Goal: Navigation & Orientation: Find specific page/section

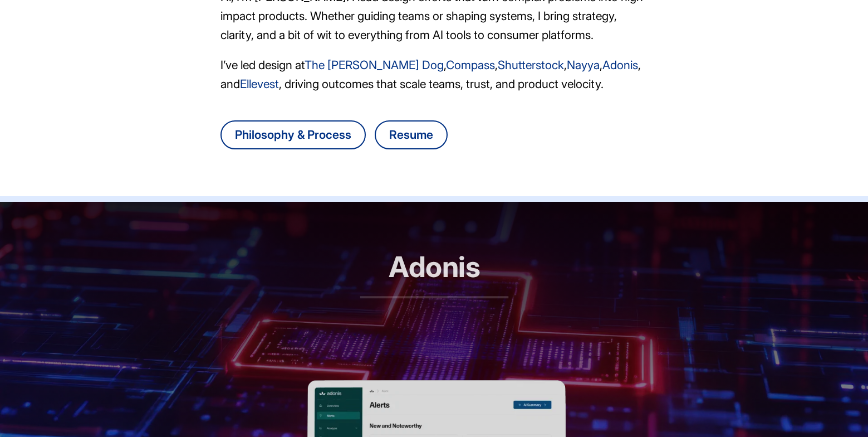
scroll to position [303, 1]
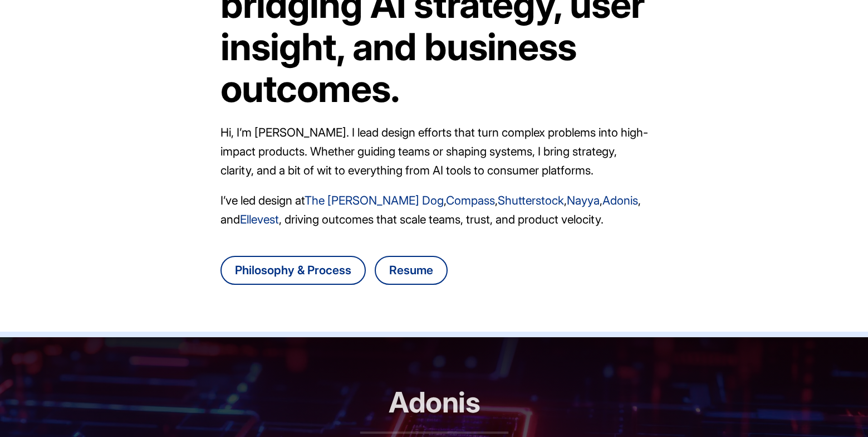
click at [336, 344] on header "Adonis RCM automation, reimagined" at bounding box center [434, 426] width 868 height 178
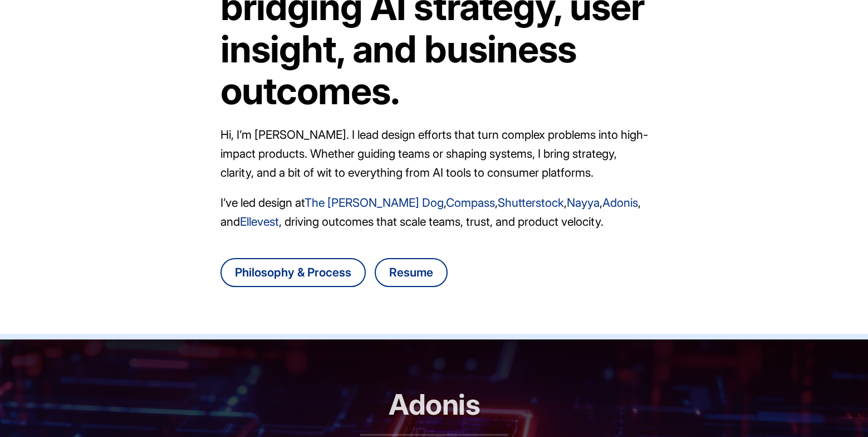
scroll to position [133, 0]
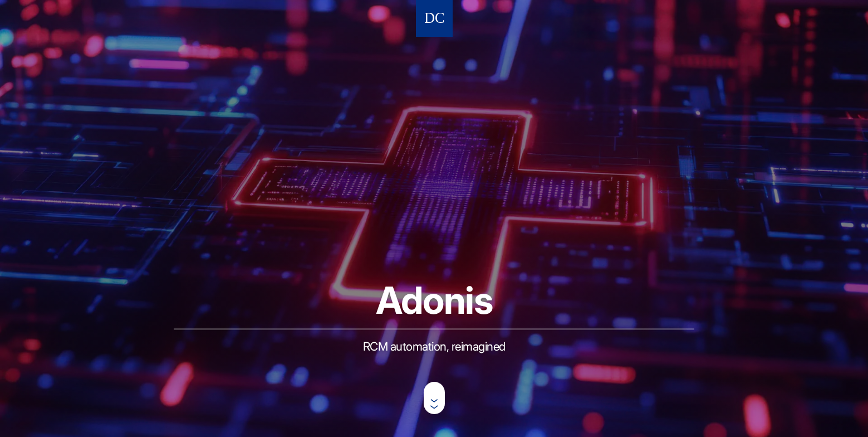
click at [446, 17] on nav at bounding box center [434, 18] width 37 height 37
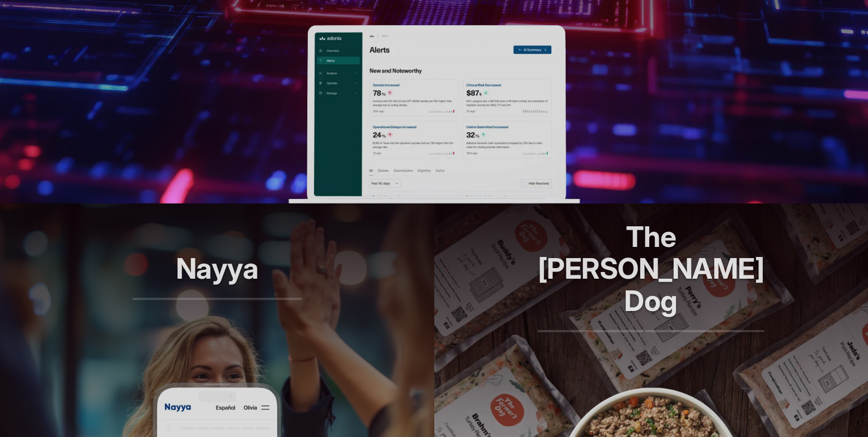
scroll to position [627, 0]
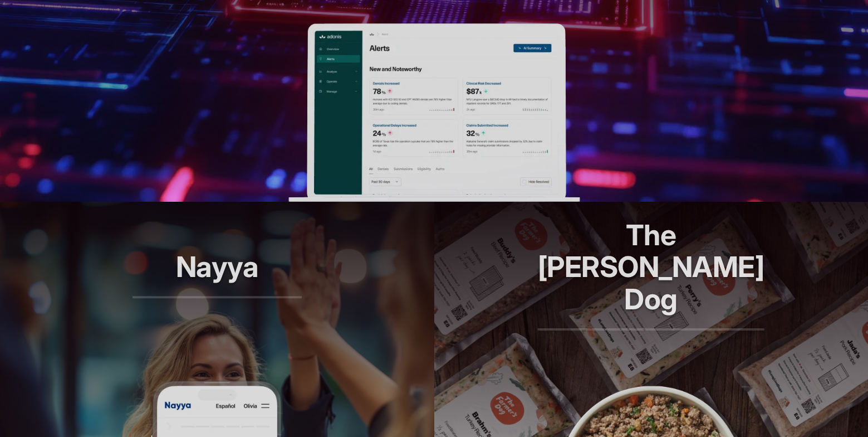
click at [461, 121] on img at bounding box center [433, 112] width 291 height 178
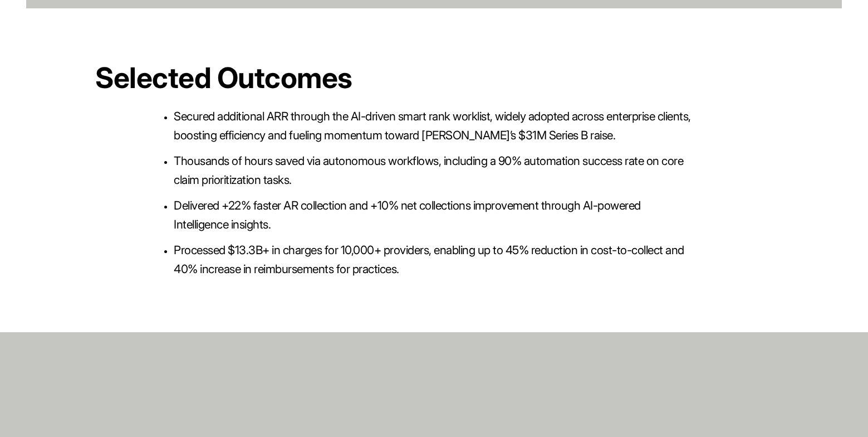
scroll to position [2478, 0]
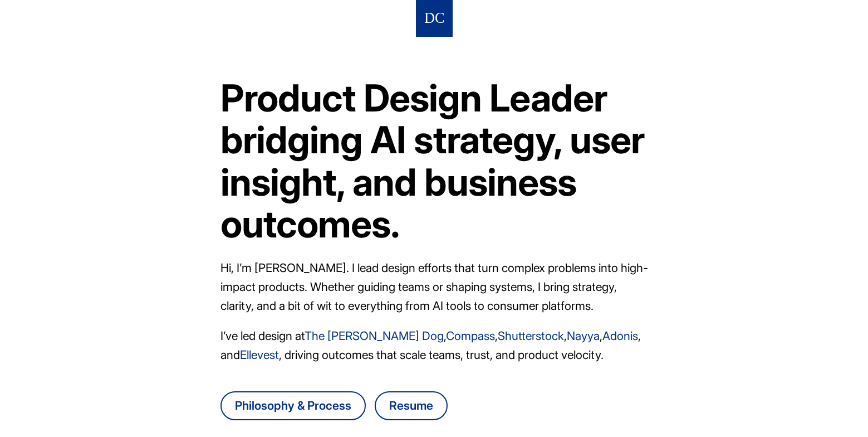
scroll to position [133, 0]
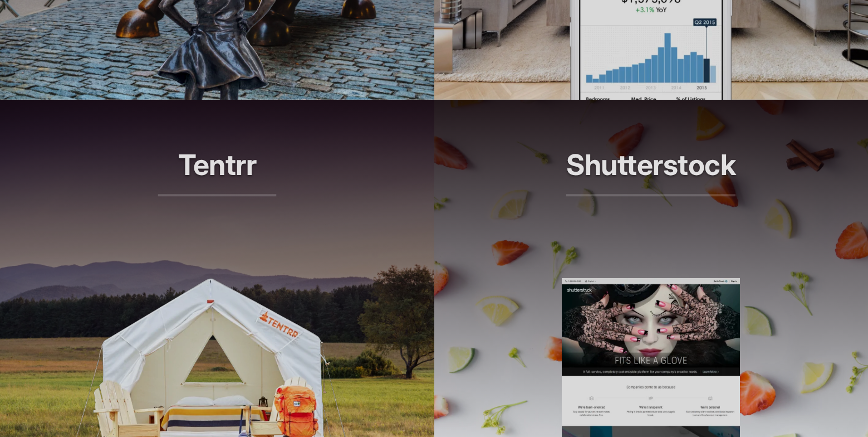
scroll to position [1451, 0]
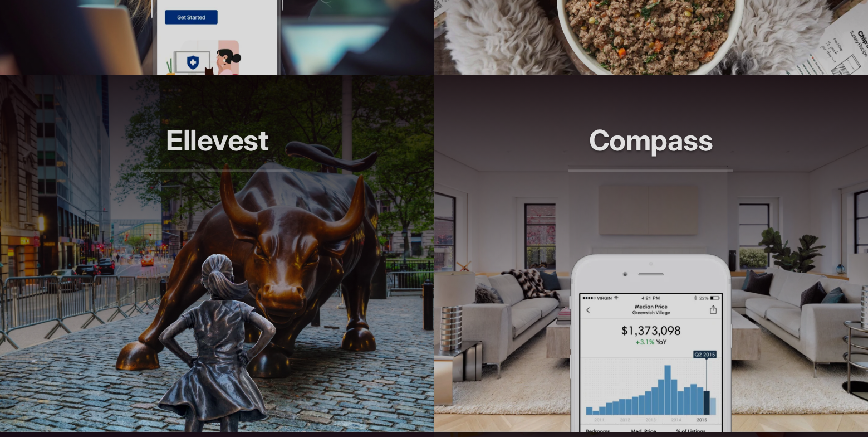
scroll to position [1147, 0]
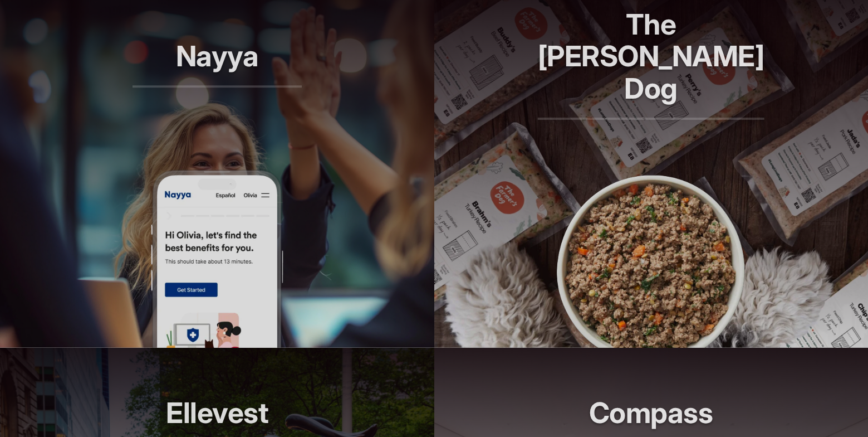
scroll to position [952, 0]
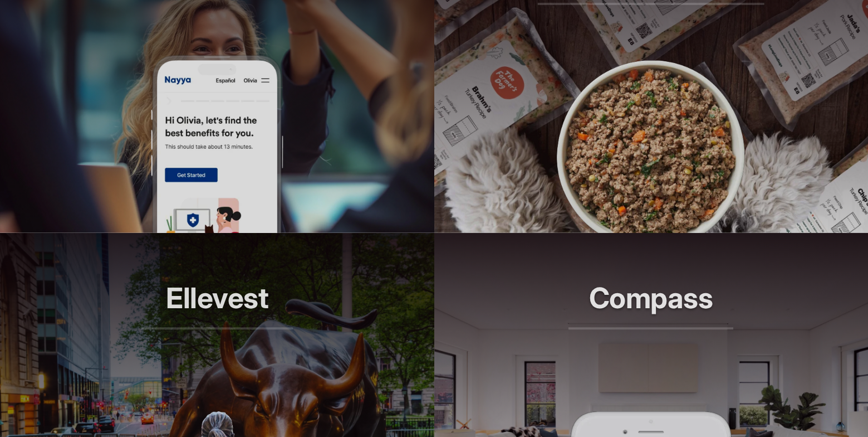
click at [547, 138] on article "The Farmer's Dog Longer lives, one bowl at a time." at bounding box center [651, 54] width 434 height 356
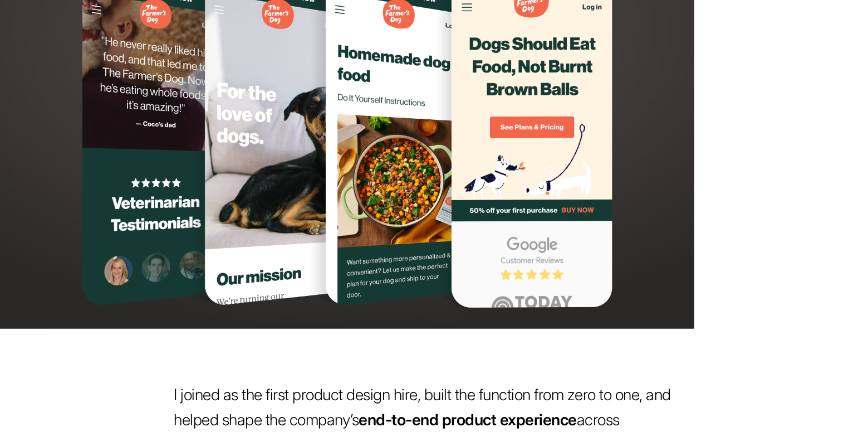
scroll to position [756, 0]
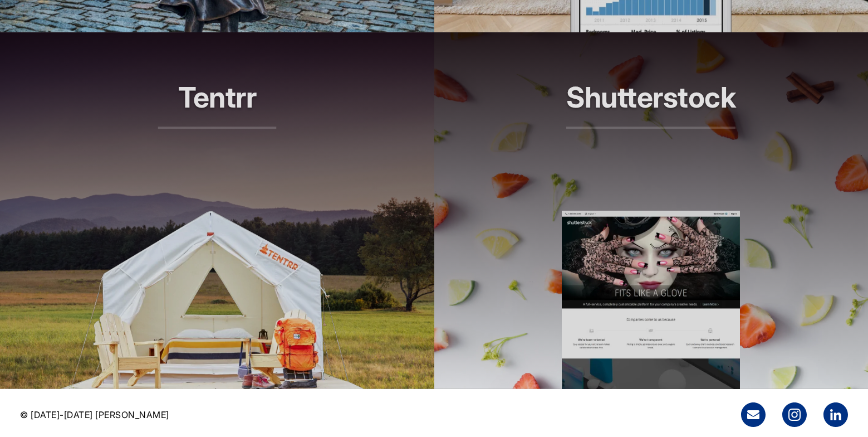
click at [592, 132] on p "Smarter search, better results" at bounding box center [650, 148] width 169 height 32
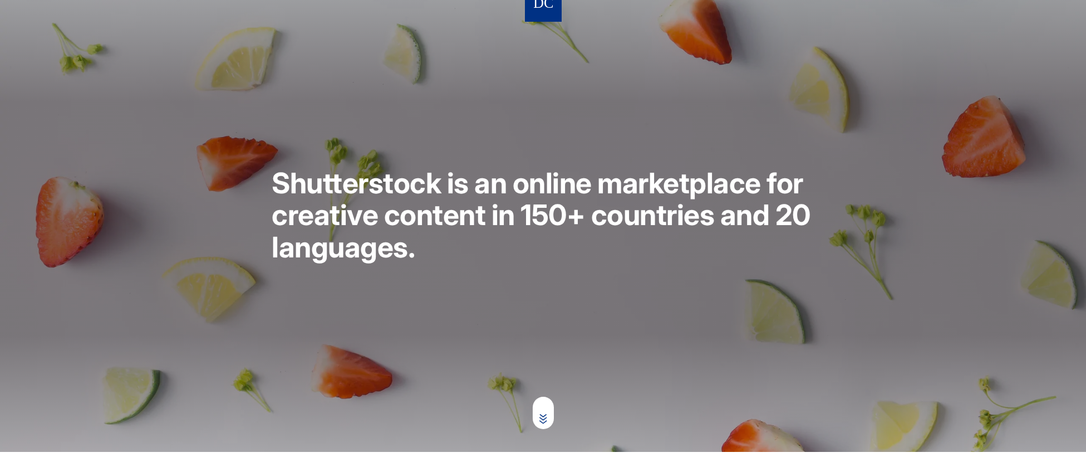
scroll to position [16, 0]
click at [544, 3] on img at bounding box center [543, 3] width 19 height 21
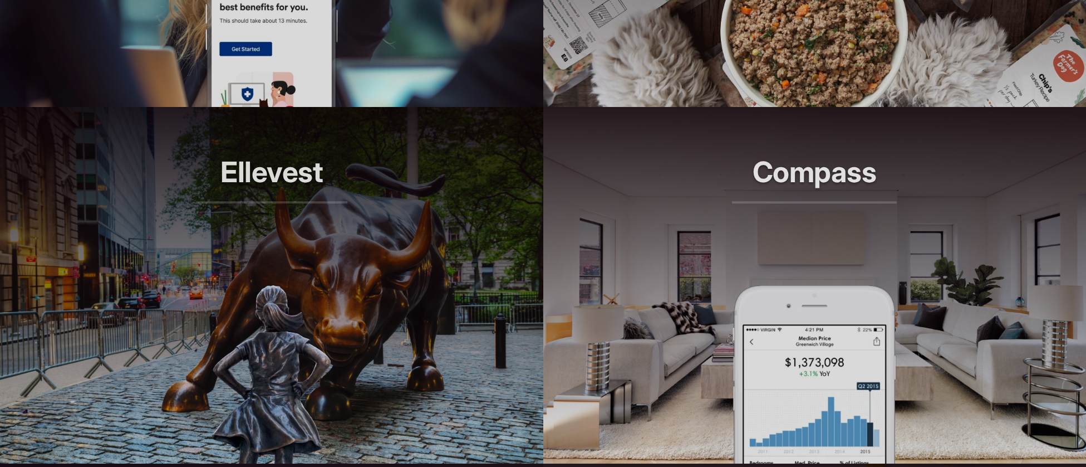
scroll to position [1079, 0]
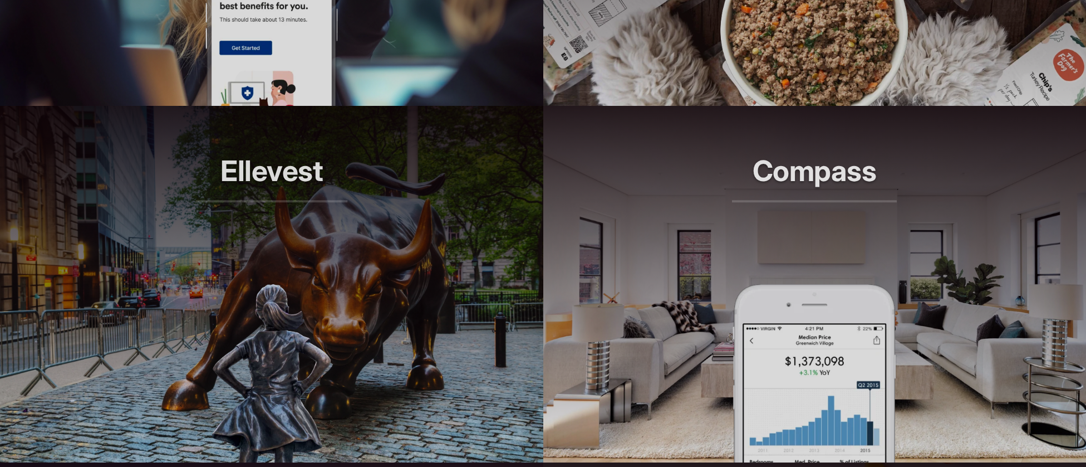
click at [794, 208] on p "Smarter tools for modern agents" at bounding box center [814, 221] width 165 height 32
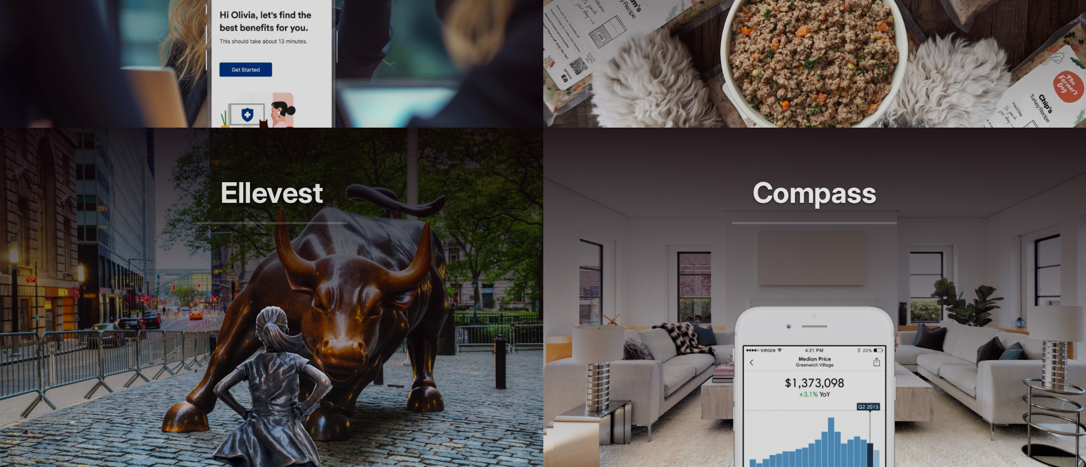
scroll to position [1094, 0]
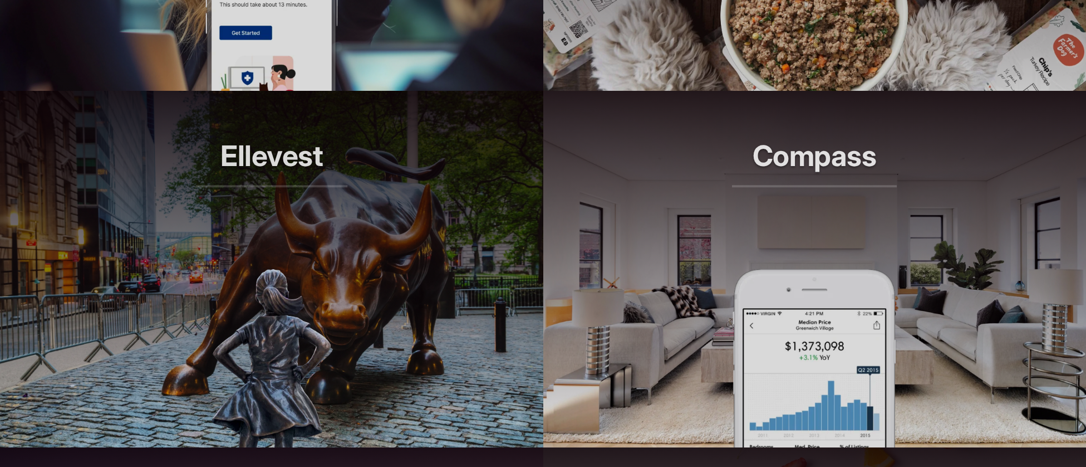
click at [416, 193] on header "Ellevest Smarter investing, built for her" at bounding box center [272, 180] width 544 height 178
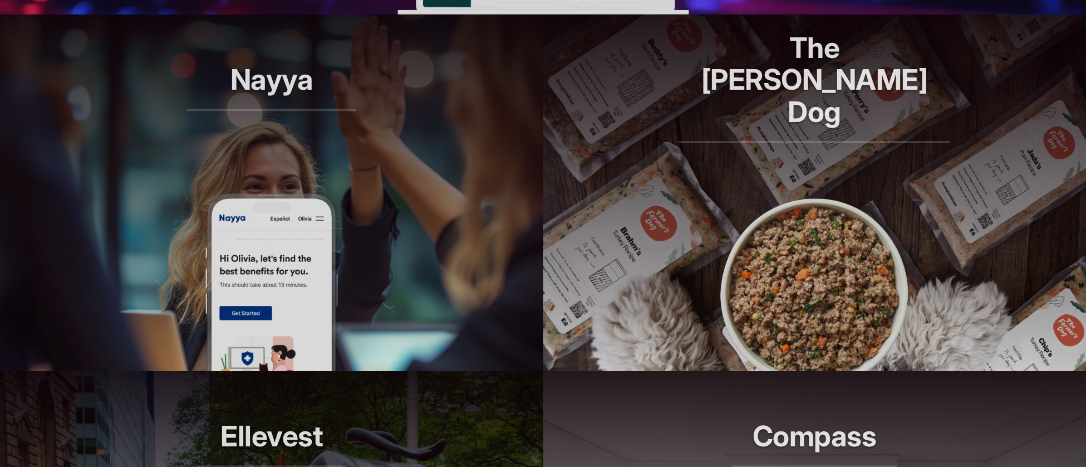
scroll to position [727, 0]
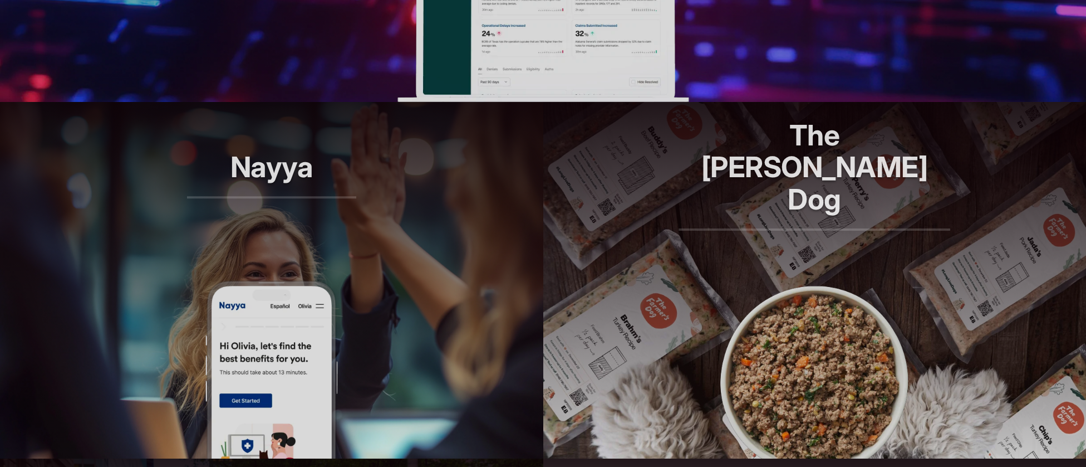
click at [381, 174] on header "Nayya Smarter decisions, better benefits" at bounding box center [272, 191] width 544 height 178
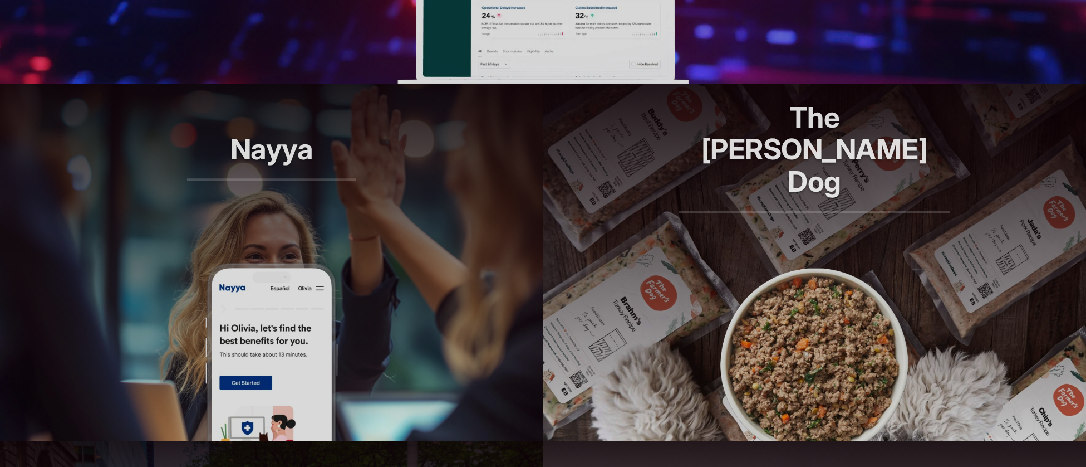
scroll to position [746, 0]
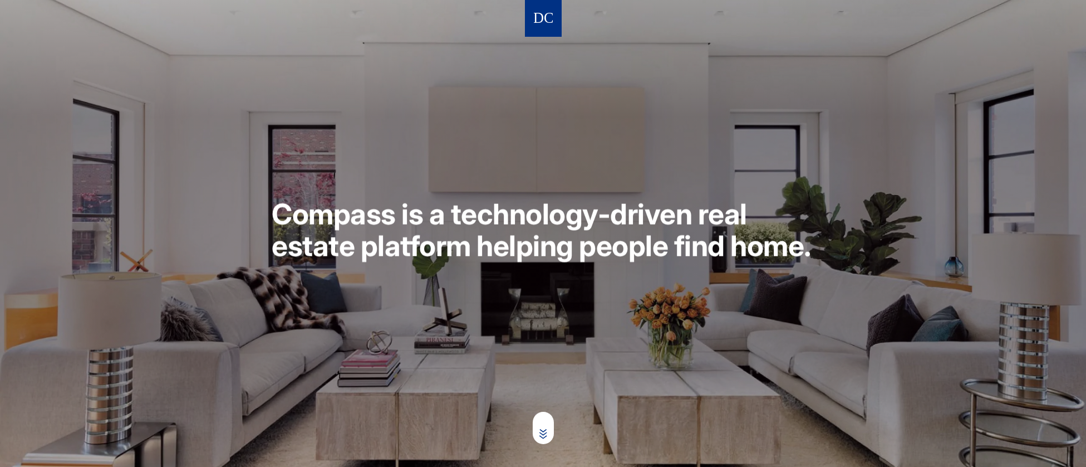
scroll to position [712, 0]
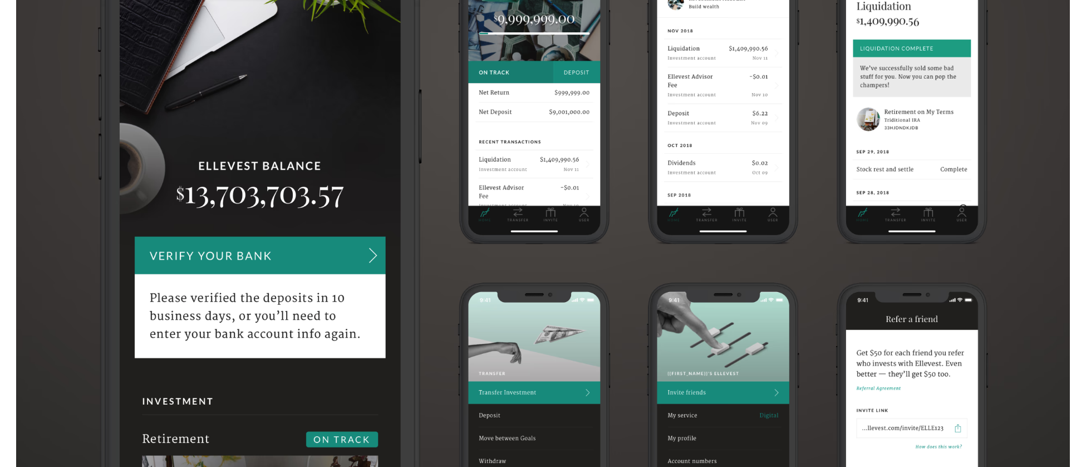
scroll to position [595, 0]
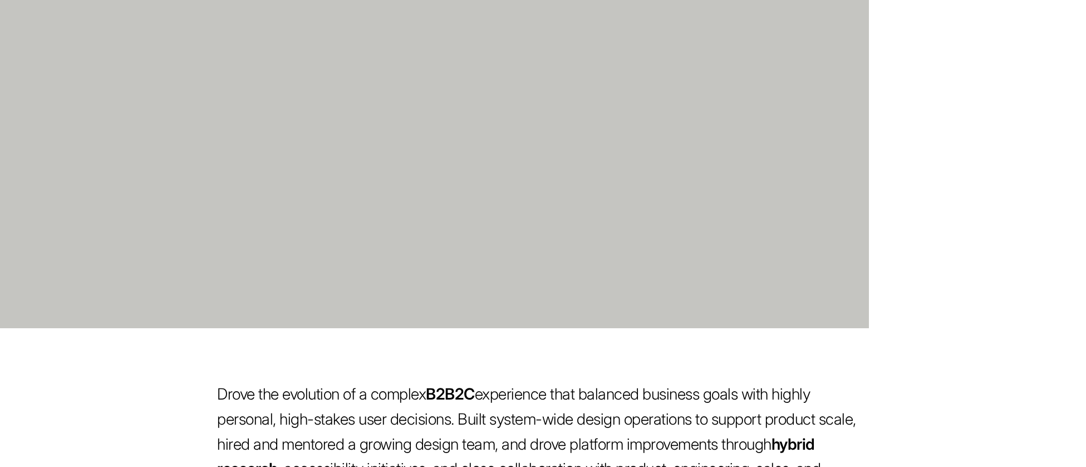
scroll to position [872, 0]
